Goal: Task Accomplishment & Management: Manage account settings

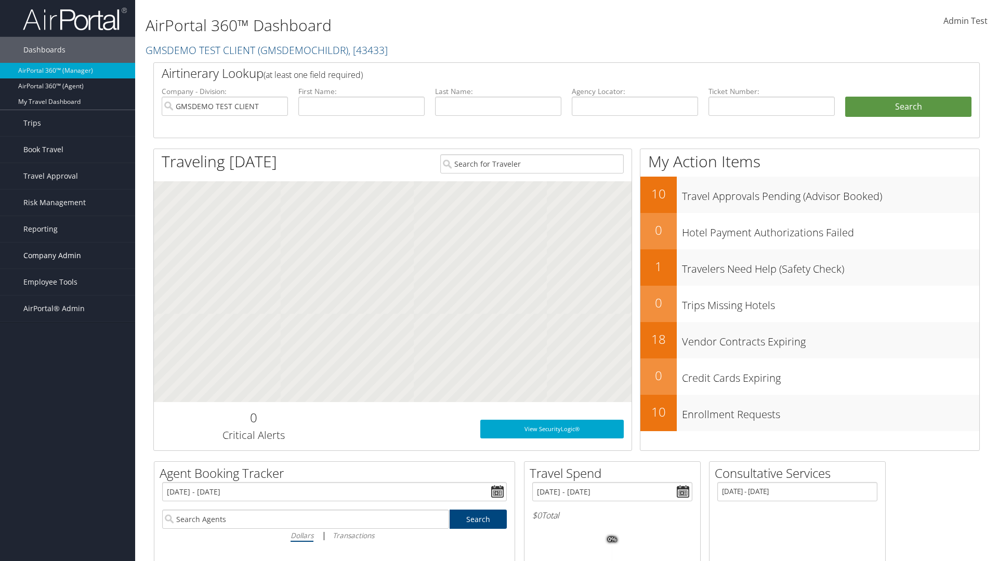
click at [68, 256] on span "Company Admin" at bounding box center [52, 256] width 58 height 26
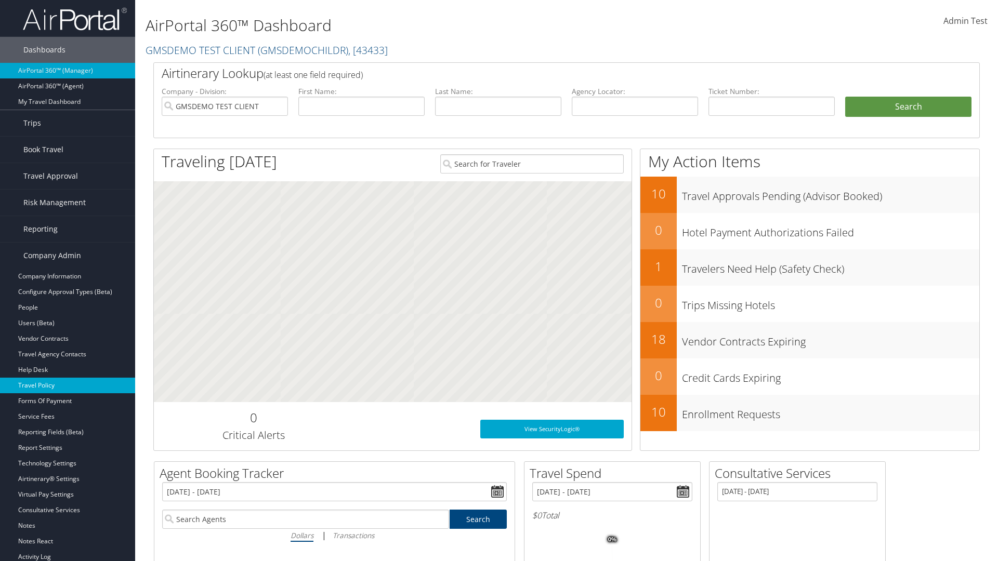
click at [68, 386] on link "Travel Policy" at bounding box center [67, 386] width 135 height 16
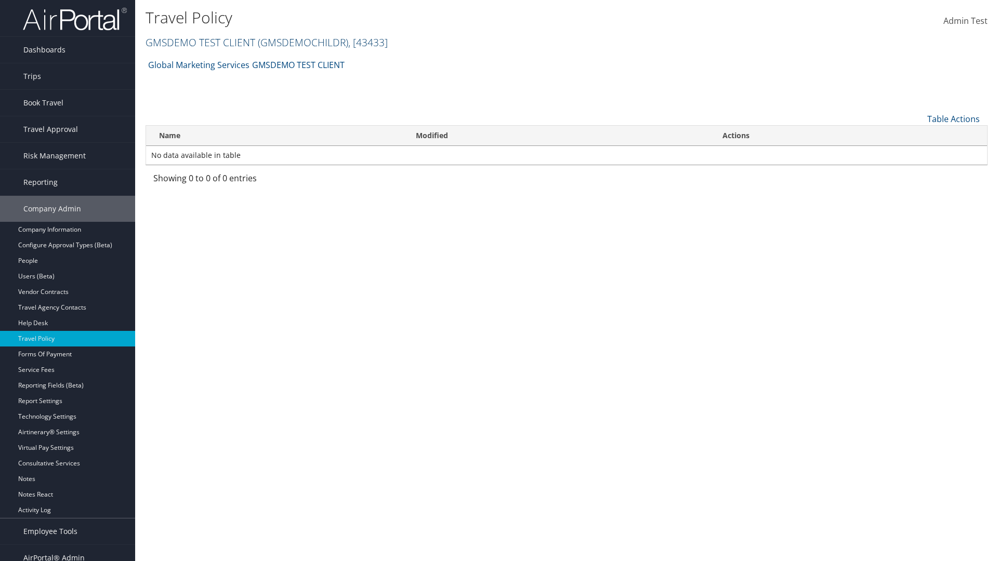
click at [200, 42] on link "GMSDEMO TEST CLIENT ( GMSDEMOCHILDR ) , [ 43433 ]" at bounding box center [266, 42] width 242 height 14
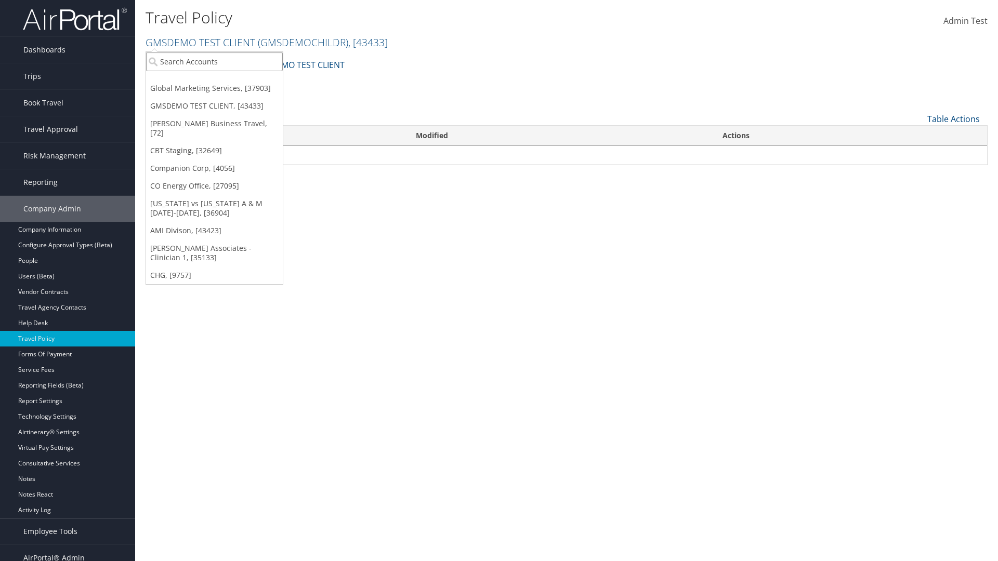
click at [214, 61] on input "search" at bounding box center [214, 61] width 137 height 19
type input "Global Marketing Services"
click at [224, 81] on div "Global Marketing Services (301946), [37903]" at bounding box center [223, 80] width 167 height 9
